Goal: Task Accomplishment & Management: Manage account settings

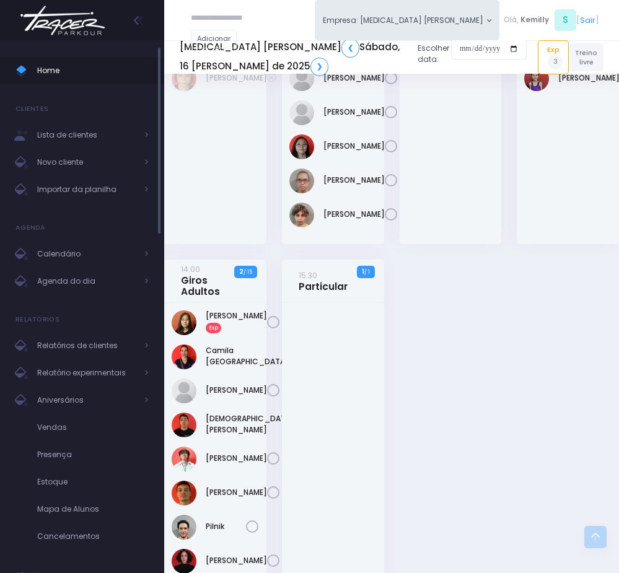
scroll to position [1579, 0]
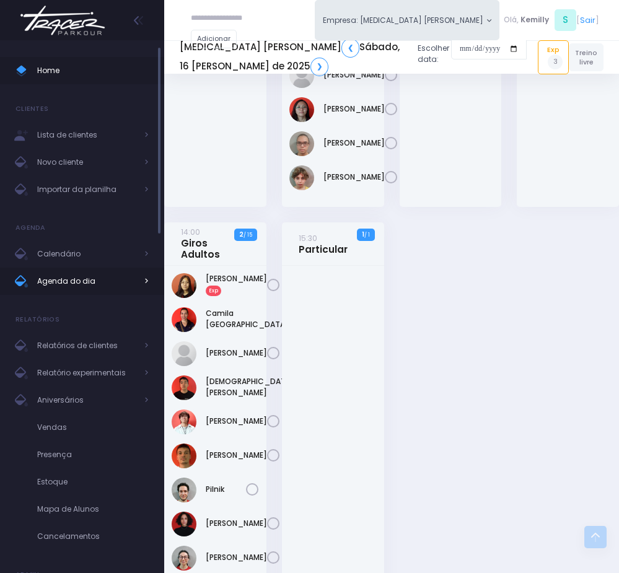
click at [85, 277] on span "Agenda do dia" at bounding box center [86, 281] width 99 height 16
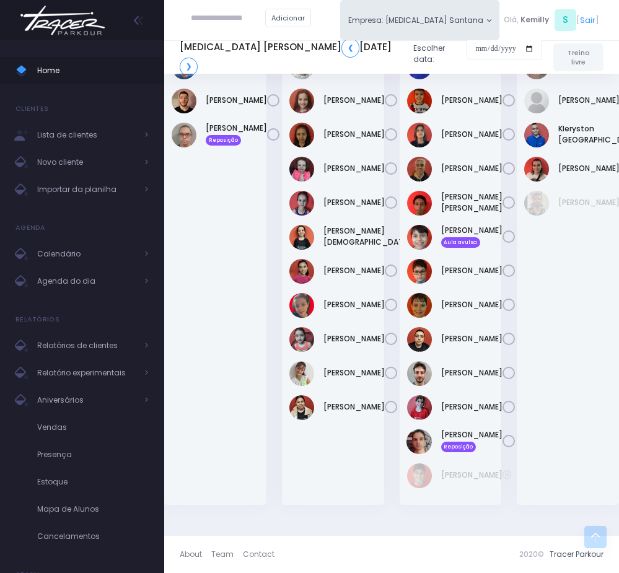
scroll to position [1011, 0]
click at [320, 420] on div "Vitória Schiavetto" at bounding box center [332, 407] width 87 height 25
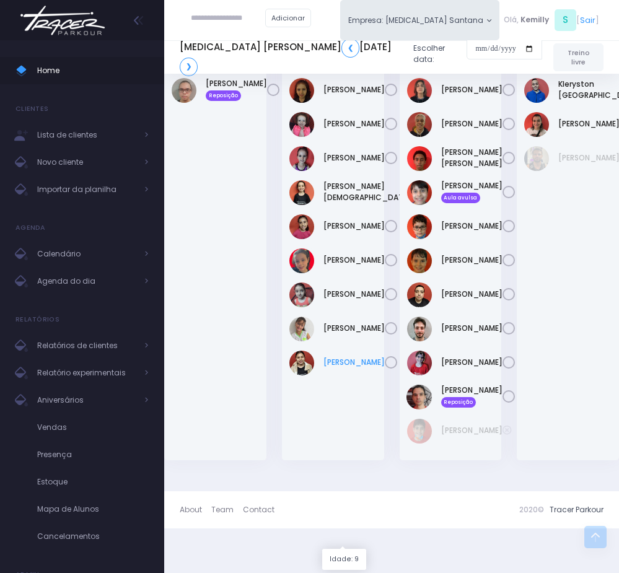
click at [333, 368] on link "Vitória Schiavetto" at bounding box center [353, 362] width 61 height 11
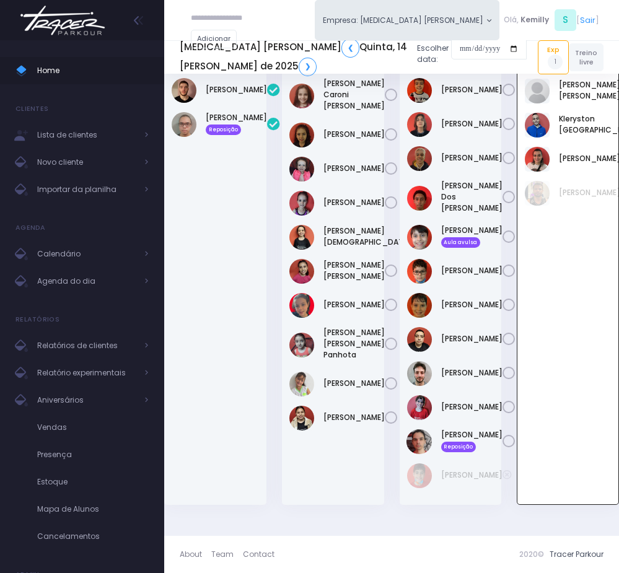
scroll to position [970, 0]
click at [195, 297] on div "Fernando Furlani Rodrigues" at bounding box center [215, 271] width 102 height 468
click at [574, 136] on link "Kleryston [GEOGRAPHIC_DATA]" at bounding box center [600, 124] width 83 height 22
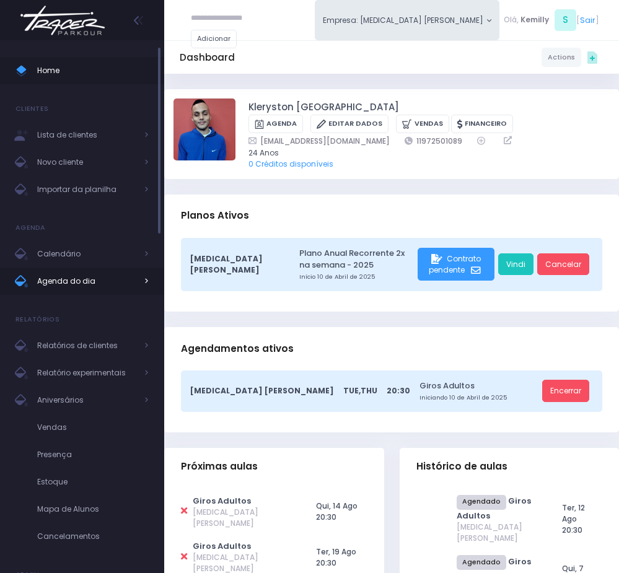
click at [59, 289] on span "Agenda do dia" at bounding box center [86, 281] width 99 height 16
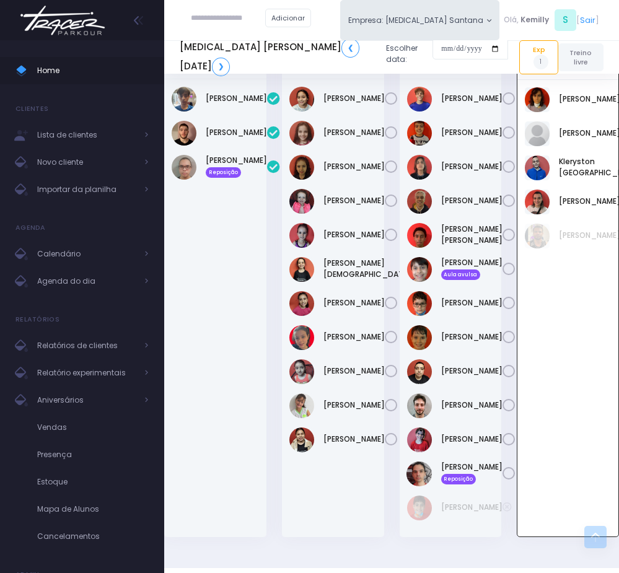
scroll to position [970, 0]
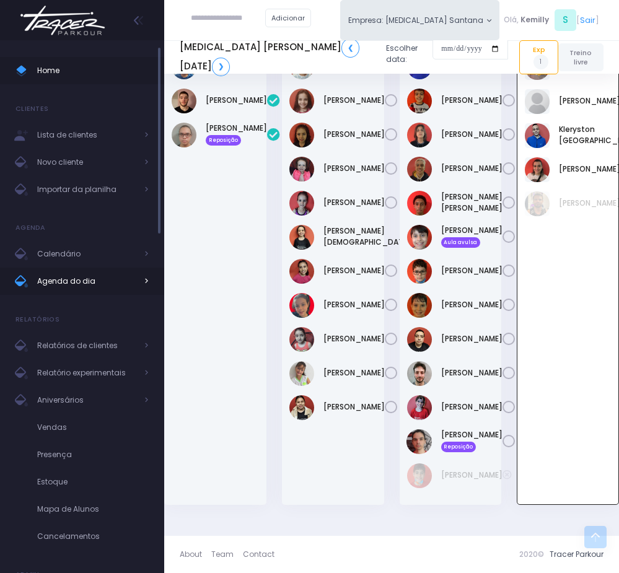
click at [92, 283] on span "Agenda do dia" at bounding box center [86, 281] width 99 height 16
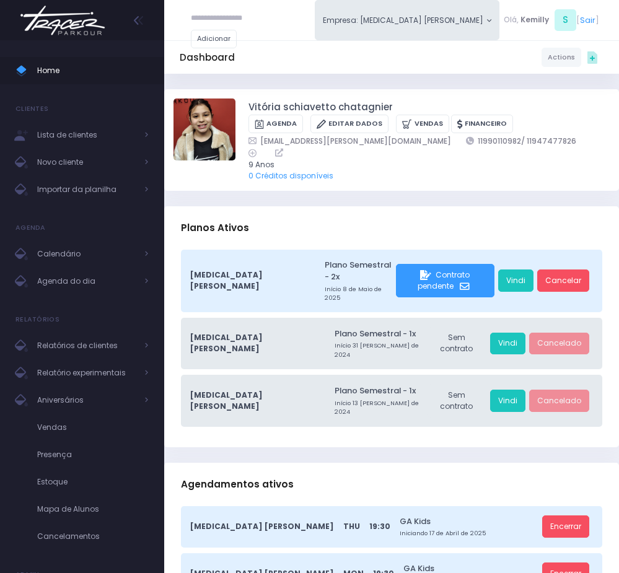
scroll to position [93, 0]
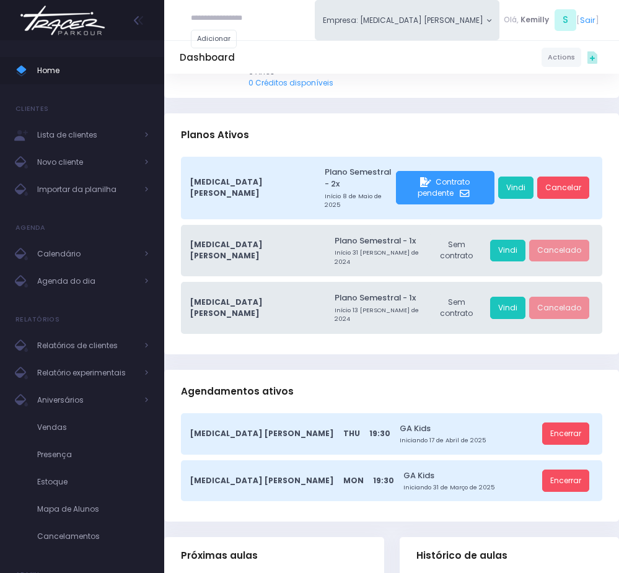
type input "**********"
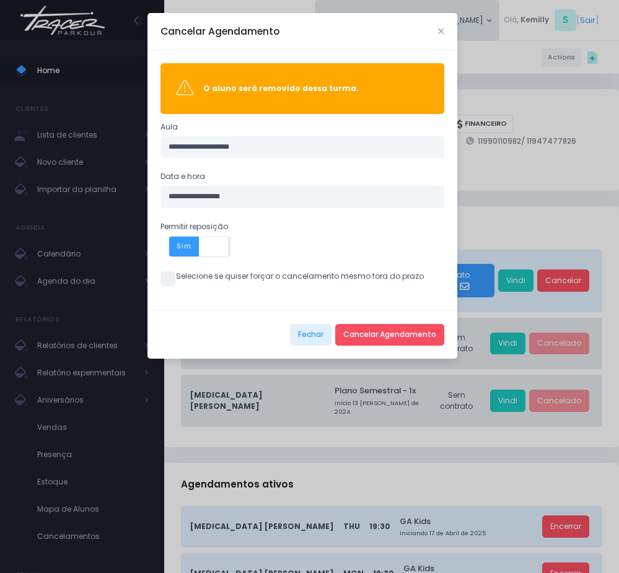
click at [175, 279] on span at bounding box center [167, 278] width 15 height 15
click at [413, 344] on button "Cancelar Agendamento" at bounding box center [389, 335] width 109 height 22
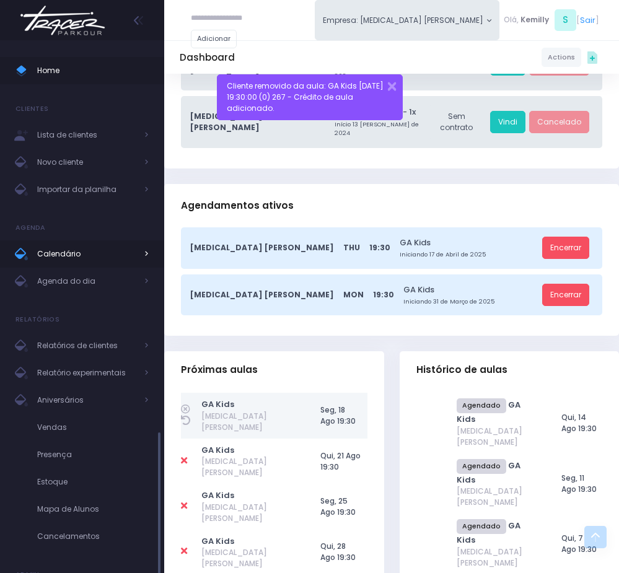
scroll to position [43, 0]
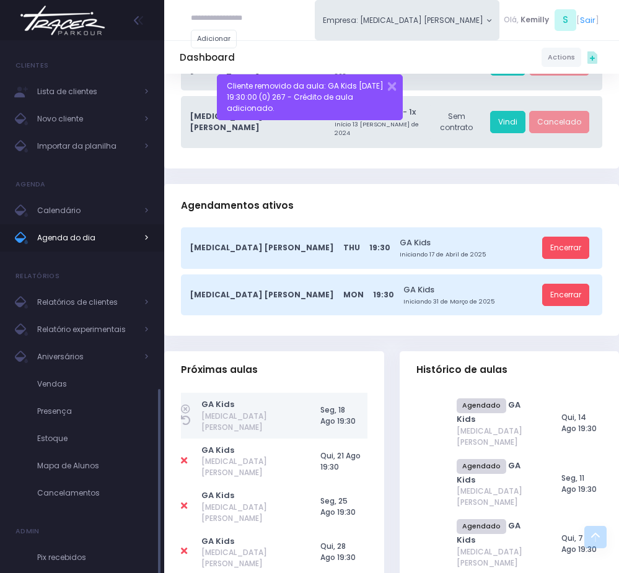
click at [78, 242] on span "Agenda do dia" at bounding box center [86, 238] width 99 height 16
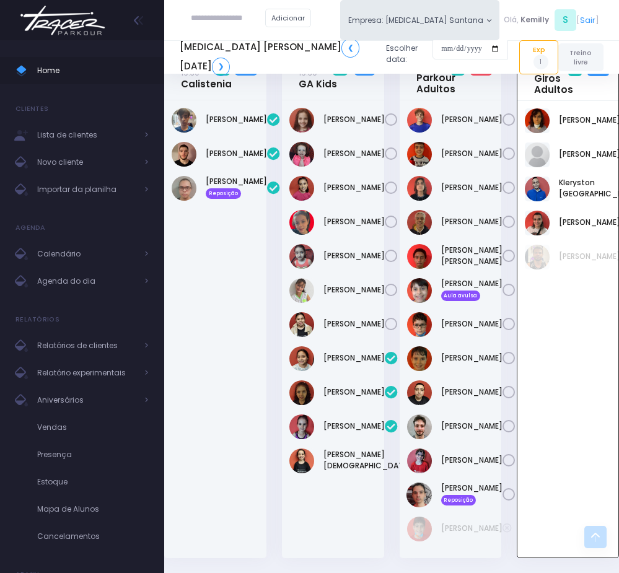
scroll to position [823, 0]
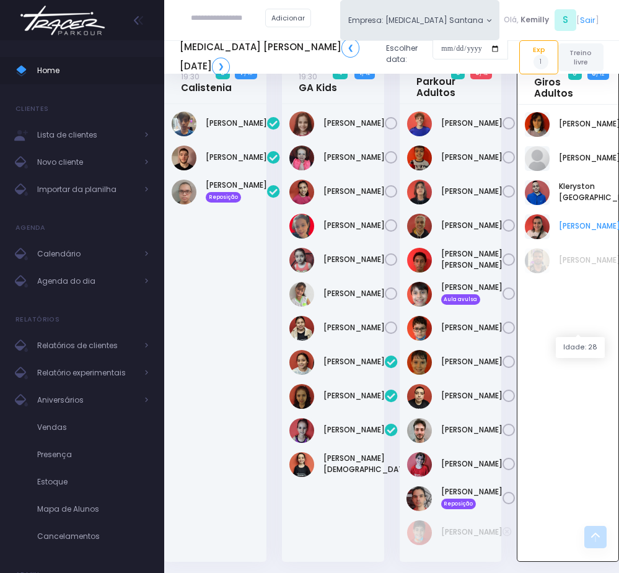
click at [578, 232] on link "[PERSON_NAME]" at bounding box center [589, 225] width 61 height 11
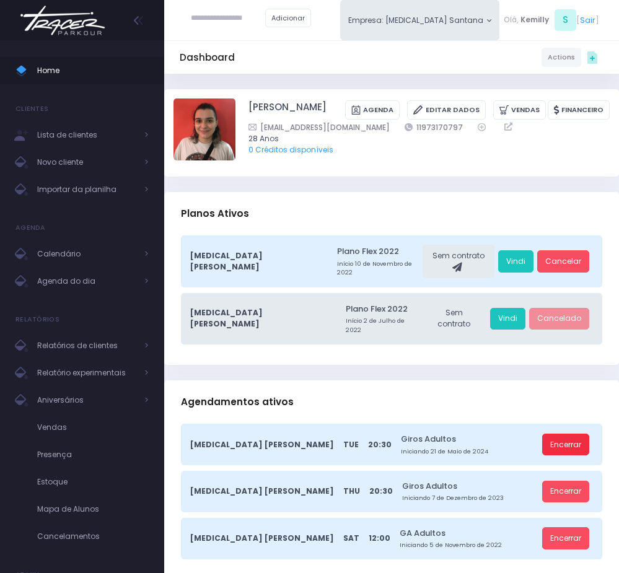
click at [568, 433] on link "Encerrar" at bounding box center [565, 444] width 47 height 22
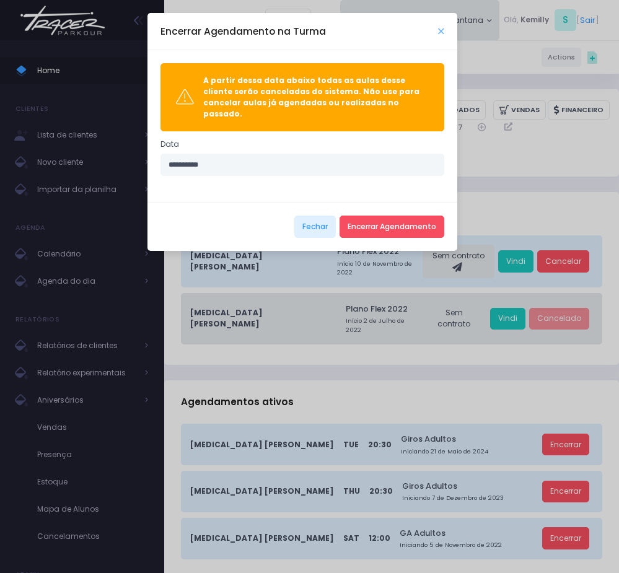
click at [443, 32] on icon "Close" at bounding box center [441, 31] width 6 height 8
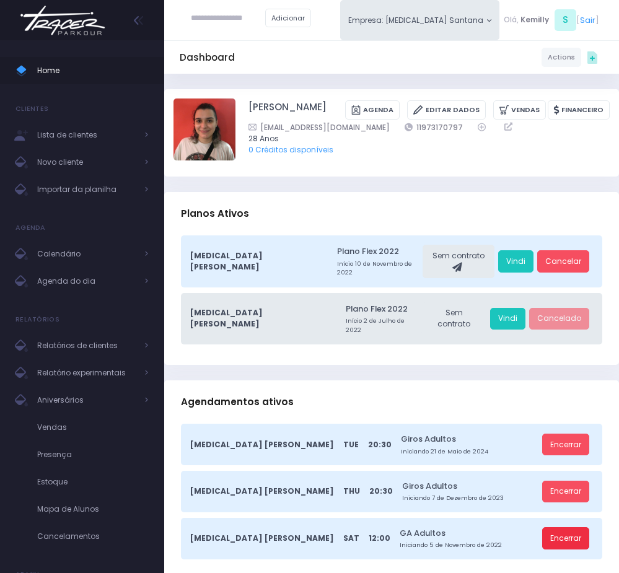
click at [568, 527] on link "Encerrar" at bounding box center [565, 538] width 47 height 22
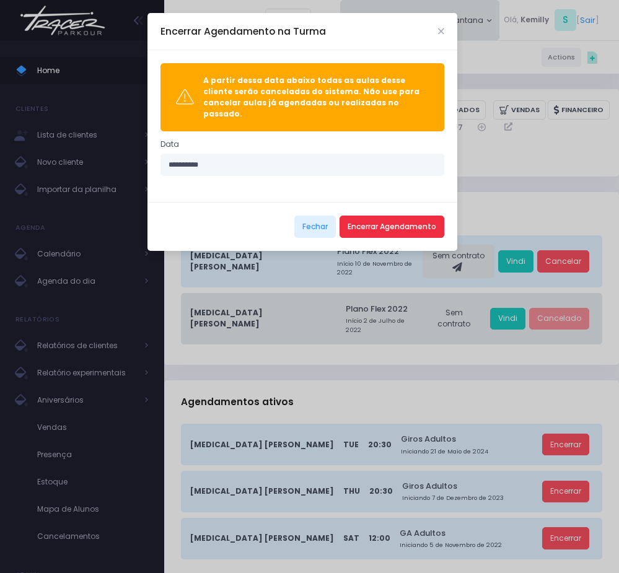
click at [405, 216] on button "Encerrar Agendamento" at bounding box center [391, 227] width 105 height 22
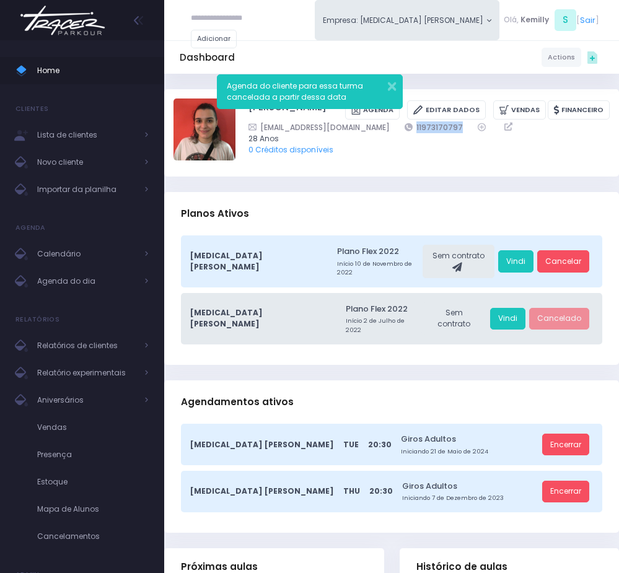
drag, startPoint x: 383, startPoint y: 129, endPoint x: 446, endPoint y: 128, distance: 63.2
click at [446, 128] on div "palomamondiniaf@gmail.com 11973170797" at bounding box center [421, 127] width 346 height 12
copy link "11973170797"
click at [203, 21] on input "text" at bounding box center [228, 18] width 74 height 22
click at [224, 39] on link "Benício Sampaio" at bounding box center [247, 38] width 64 height 11
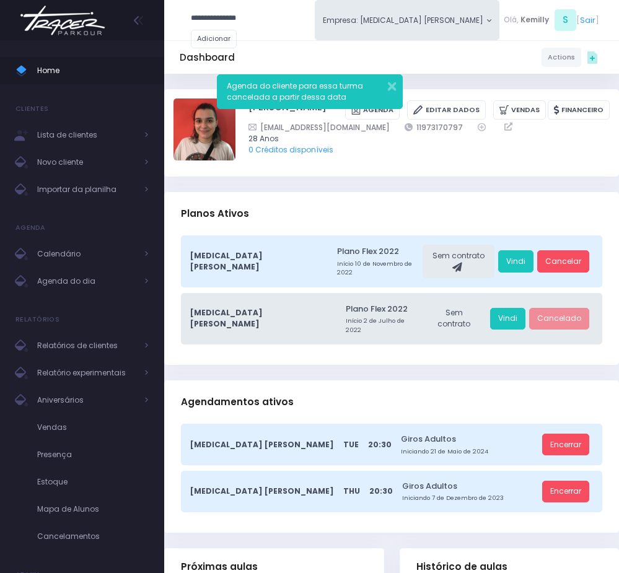
type input "**********"
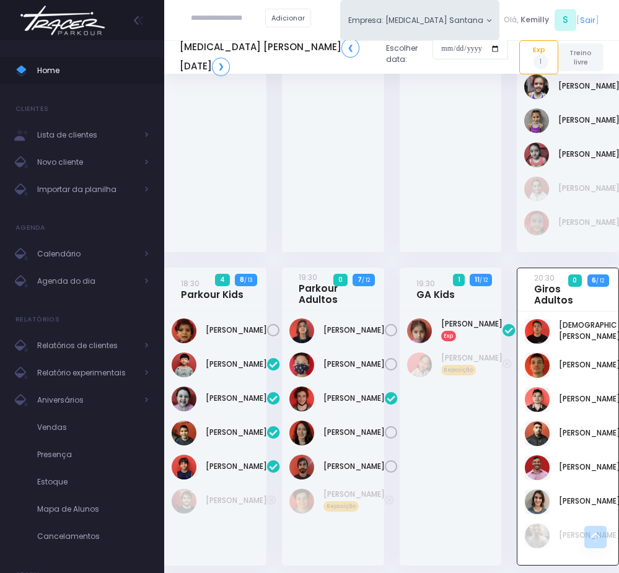
scroll to position [836, 0]
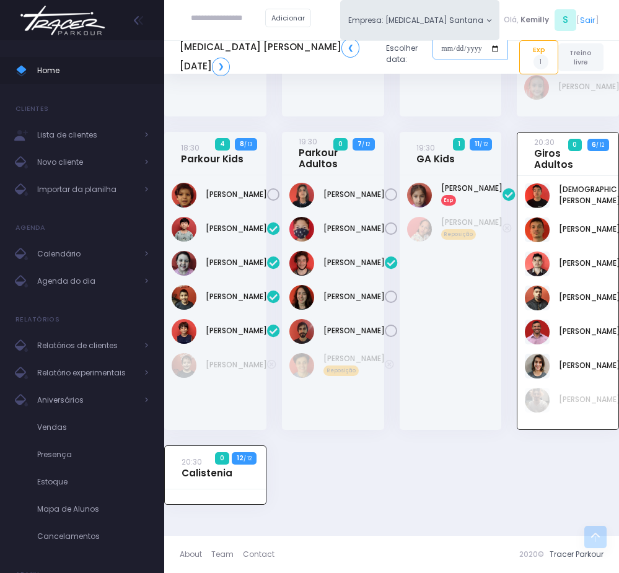
click at [432, 46] on input "date" at bounding box center [470, 49] width 76 height 22
click at [554, 170] on link "20:30 Giros Adultos" at bounding box center [566, 153] width 64 height 34
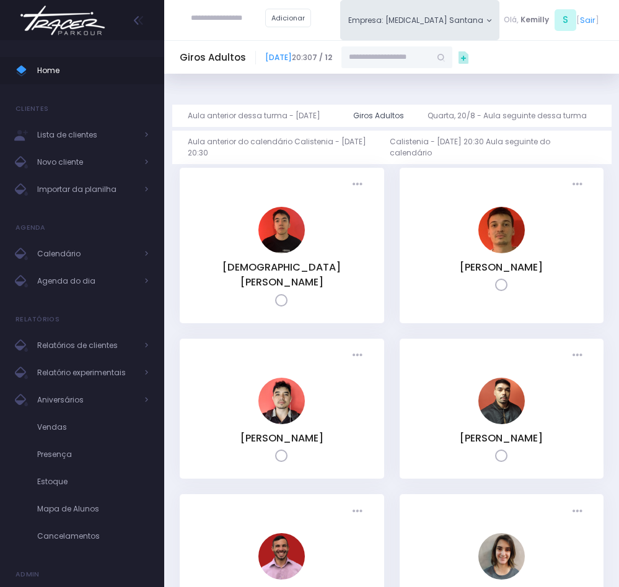
click at [430, 56] on input "text" at bounding box center [385, 57] width 89 height 22
paste input "**********"
click at [427, 80] on link "[PERSON_NAME]" at bounding box center [397, 77] width 65 height 11
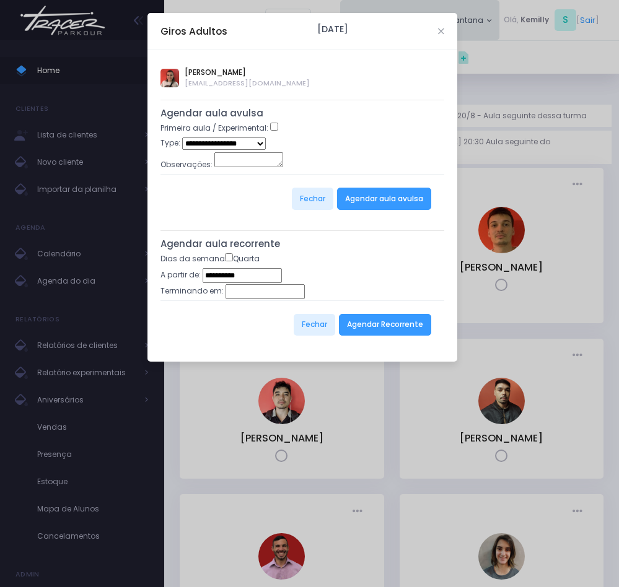
type input "**********"
click at [394, 336] on button "Agendar Recorrente" at bounding box center [385, 325] width 92 height 22
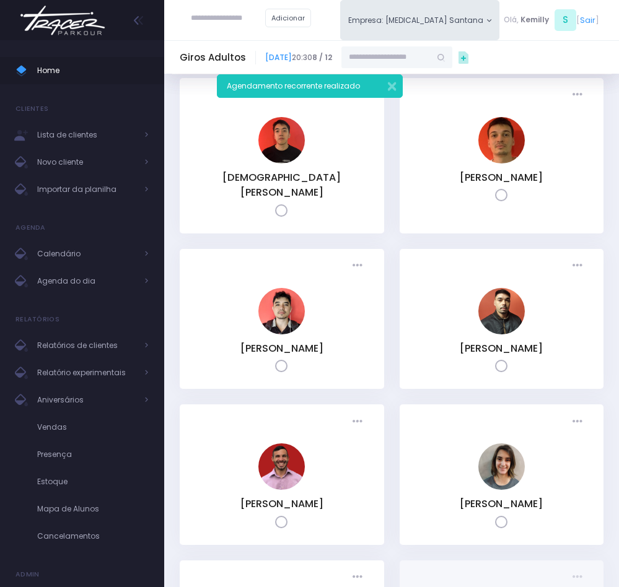
scroll to position [93, 0]
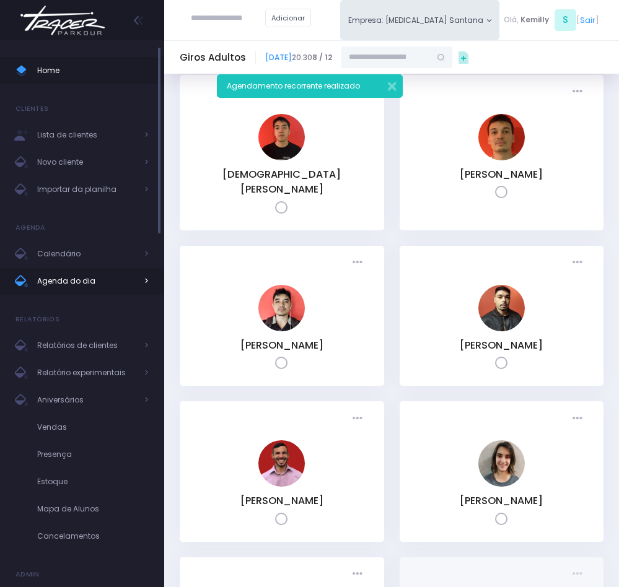
click at [90, 274] on span "Agenda do dia" at bounding box center [86, 281] width 99 height 16
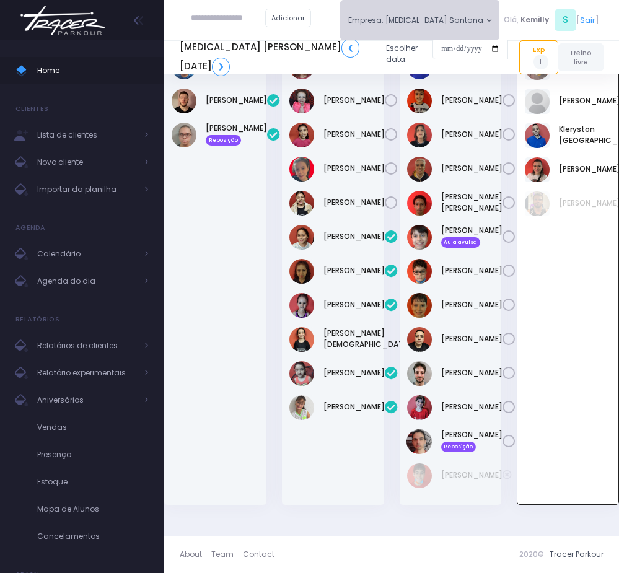
scroll to position [970, 0]
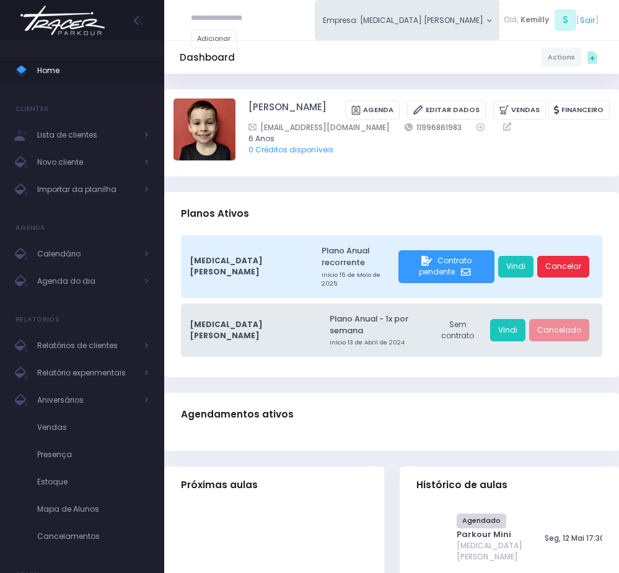
click at [557, 256] on link "Cancelar" at bounding box center [563, 267] width 52 height 22
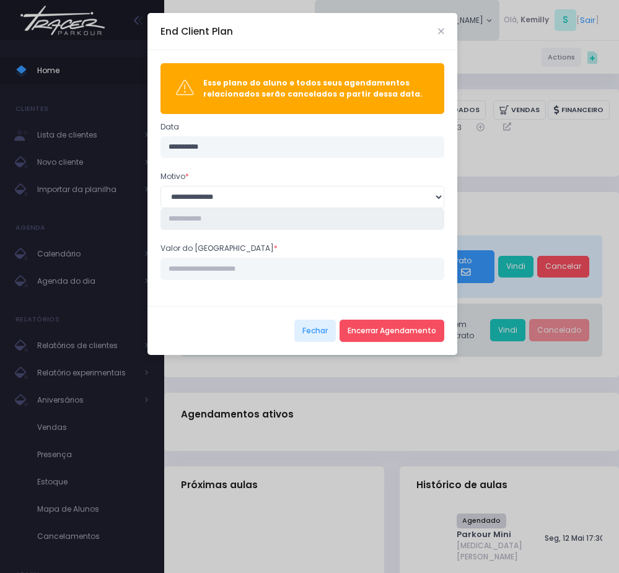
click at [199, 217] on input "text" at bounding box center [302, 219] width 284 height 22
click at [296, 223] on input "text" at bounding box center [302, 219] width 284 height 22
paste input "**********"
type input "**********"
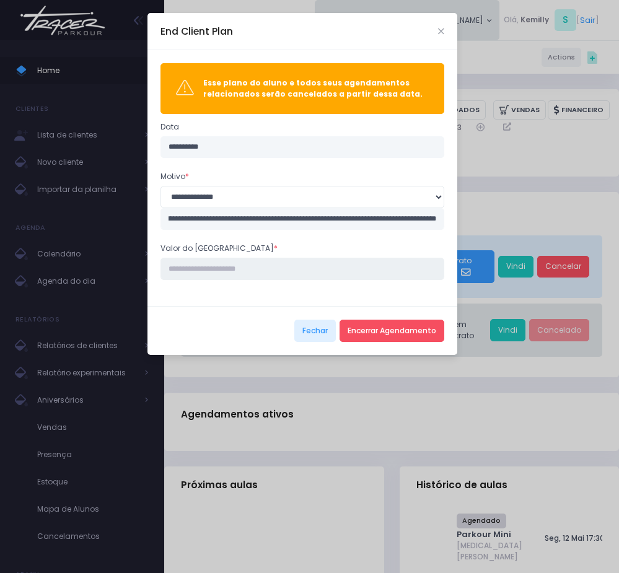
click at [307, 270] on input "Valor do estorno *" at bounding box center [302, 269] width 284 height 22
type input "****"
click at [426, 333] on button "Encerrar Agendamento" at bounding box center [391, 331] width 105 height 22
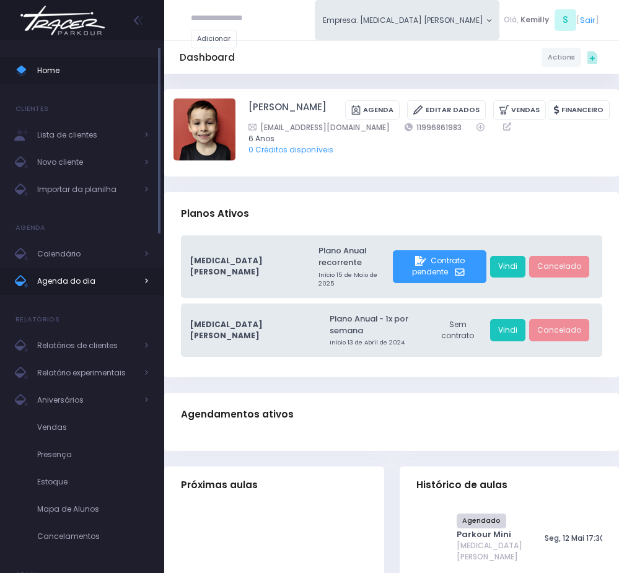
click at [62, 277] on span "Agenda do dia" at bounding box center [86, 281] width 99 height 16
